Goal: Task Accomplishment & Management: Manage account settings

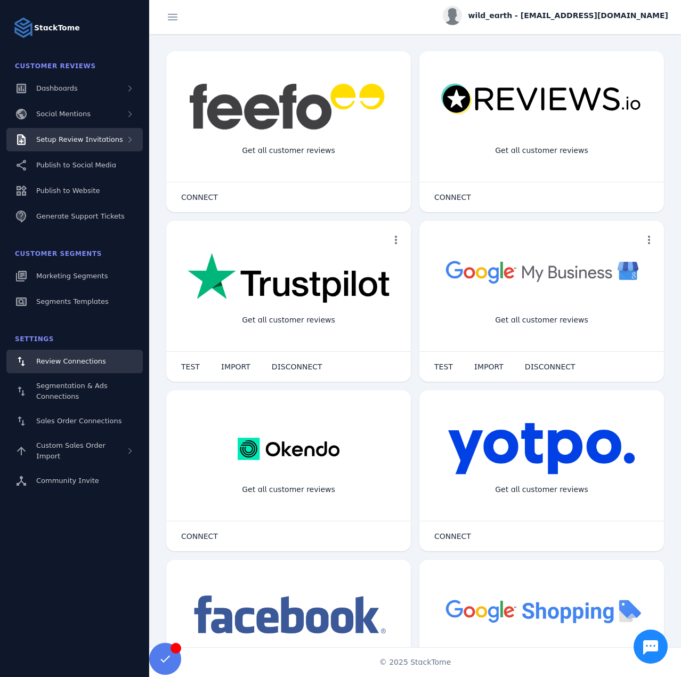
click at [104, 140] on span "Setup Review Invitations" at bounding box center [79, 139] width 87 height 8
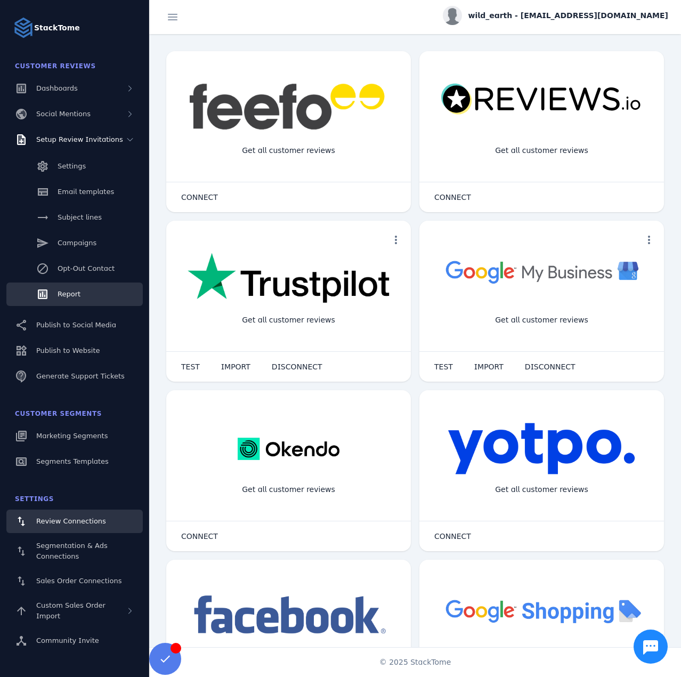
click at [87, 289] on link "Report" at bounding box center [74, 293] width 136 height 23
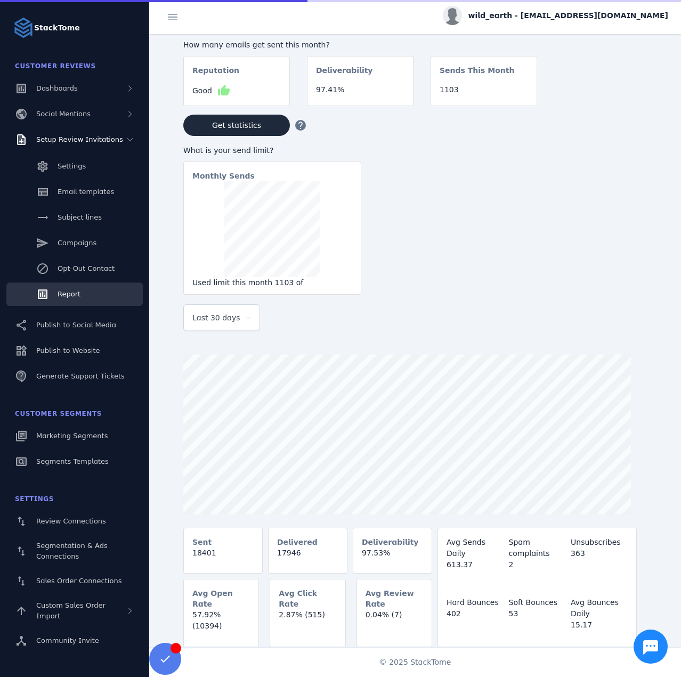
click at [206, 330] on div "Last 30 days" at bounding box center [221, 318] width 59 height 26
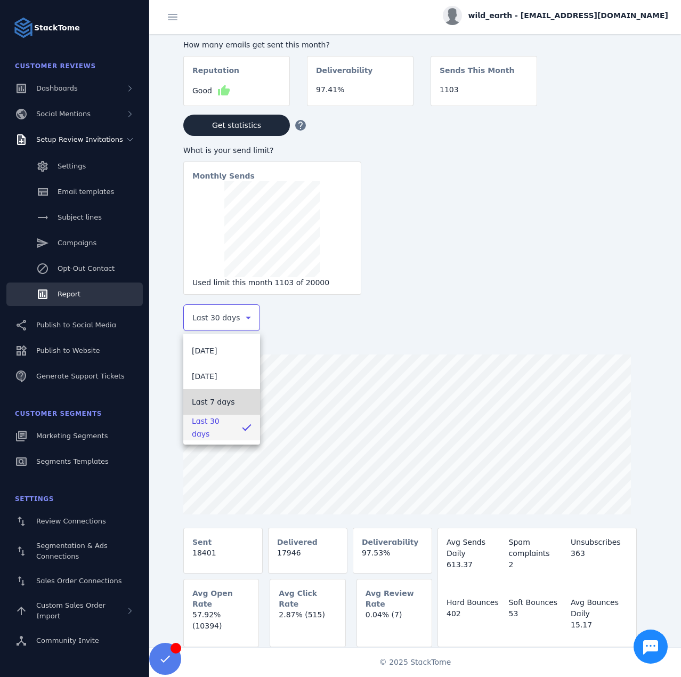
click at [217, 403] on span "Last 7 days" at bounding box center [213, 401] width 43 height 13
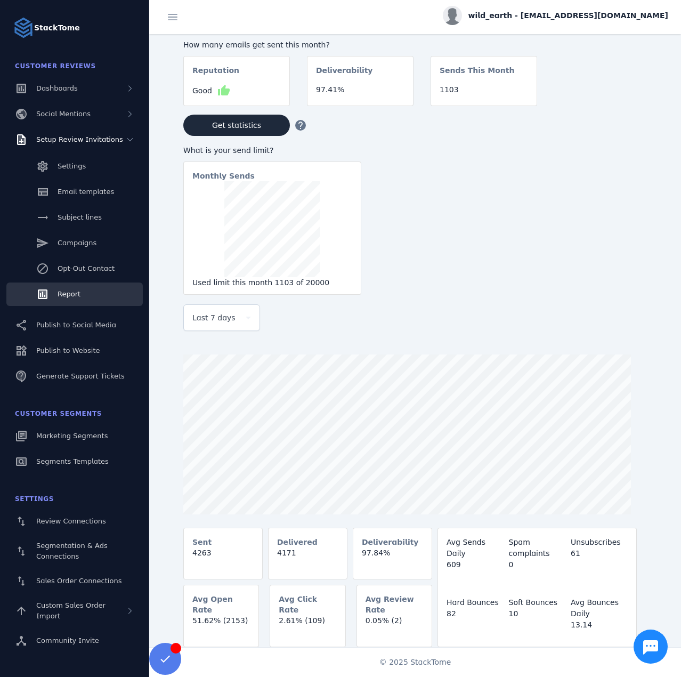
click at [585, 17] on span "wild_earth - [EMAIL_ADDRESS][DOMAIN_NAME]" at bounding box center [568, 15] width 200 height 11
click at [626, 99] on span "Sign out" at bounding box center [634, 102] width 31 height 13
